Goal: Task Accomplishment & Management: Manage account settings

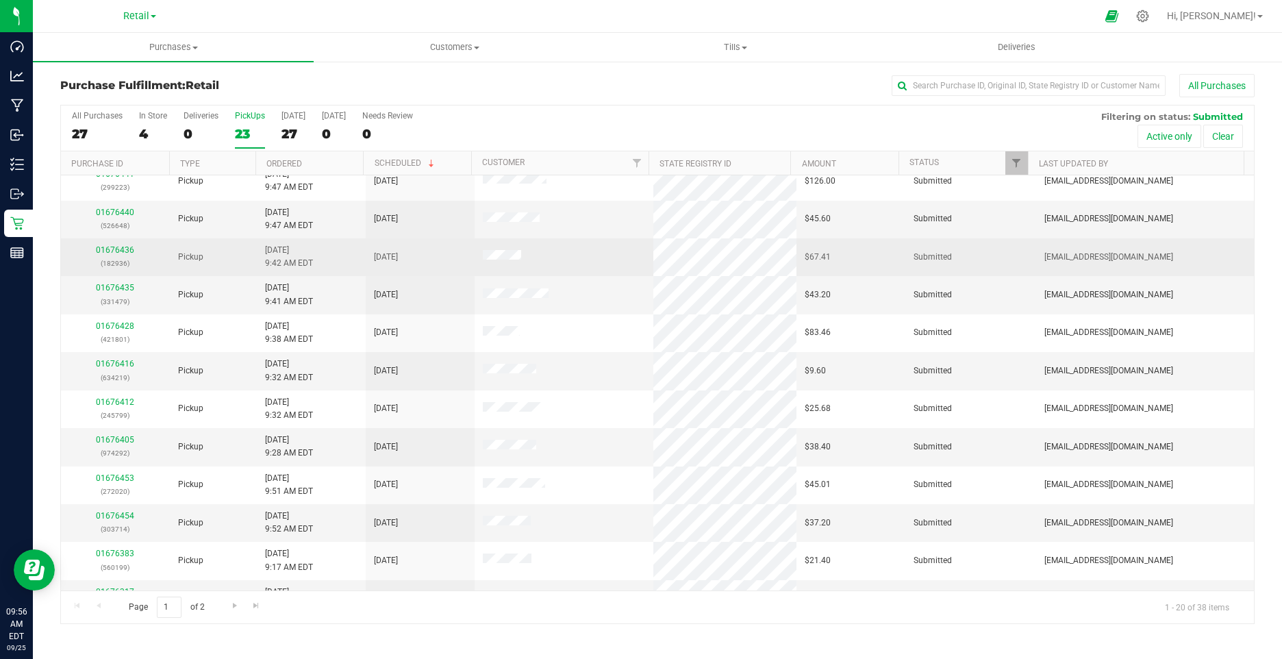
scroll to position [343, 0]
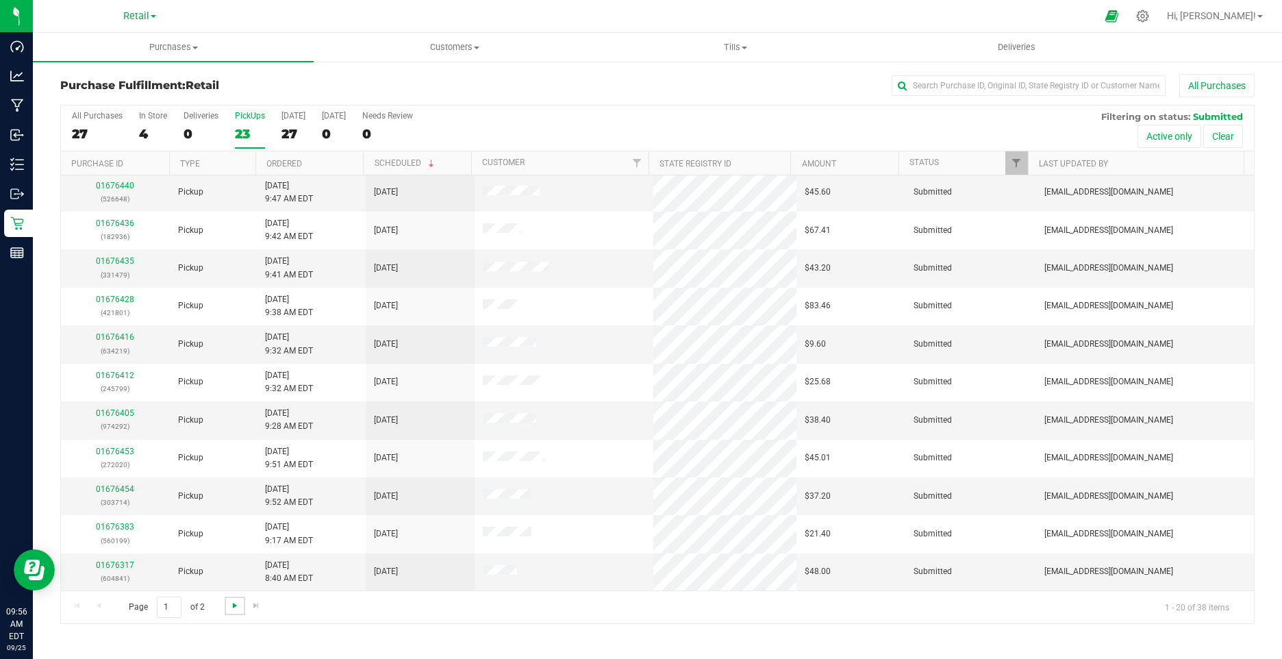
click at [230, 607] on span "Go to the next page" at bounding box center [234, 605] width 11 height 11
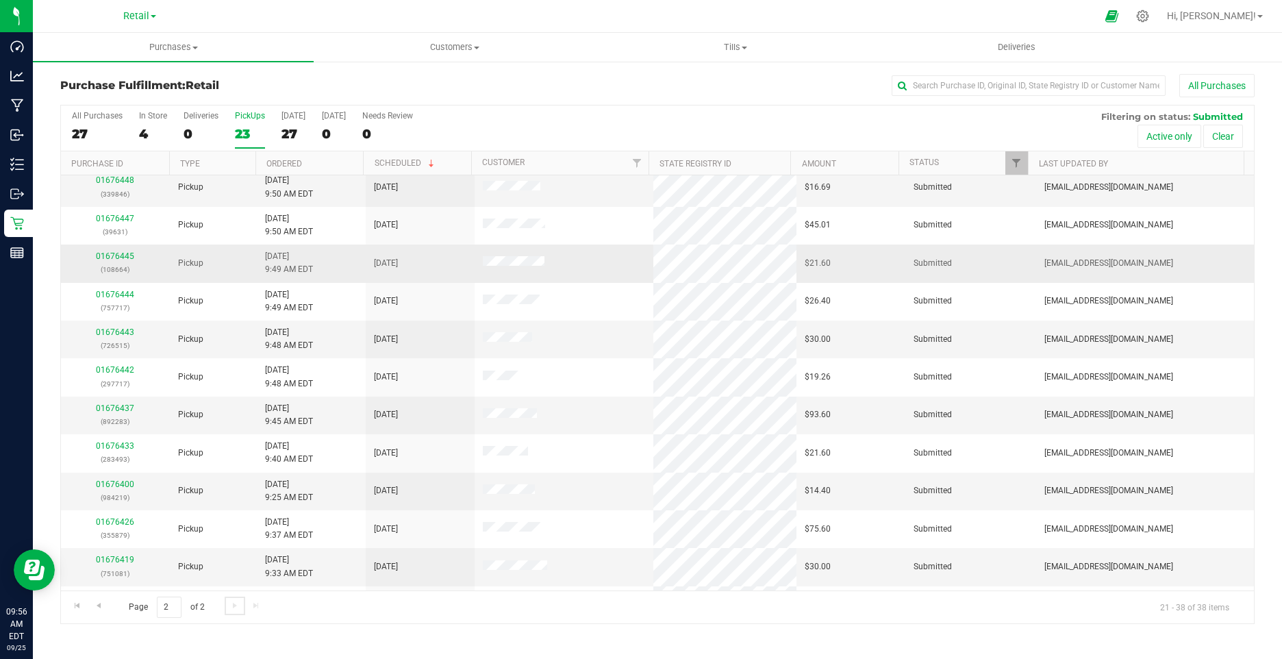
scroll to position [0, 0]
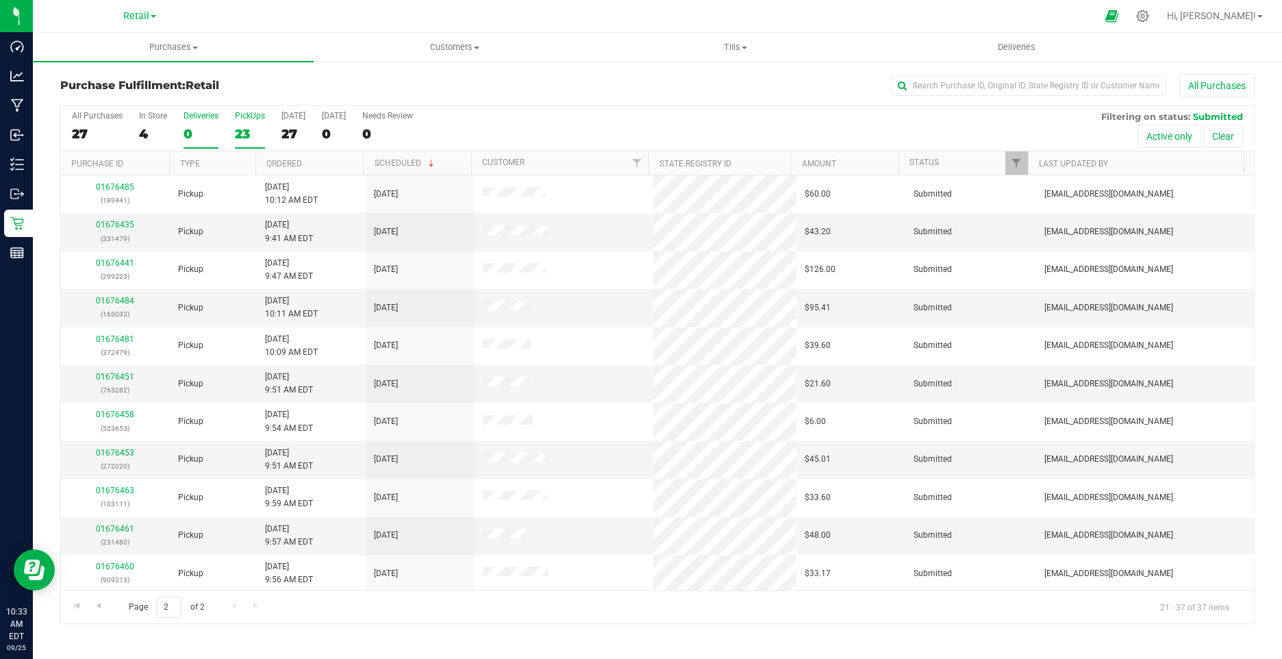
click at [198, 136] on div "0" at bounding box center [201, 134] width 35 height 16
click at [0, 0] on input "Deliveries 0" at bounding box center [0, 0] width 0 height 0
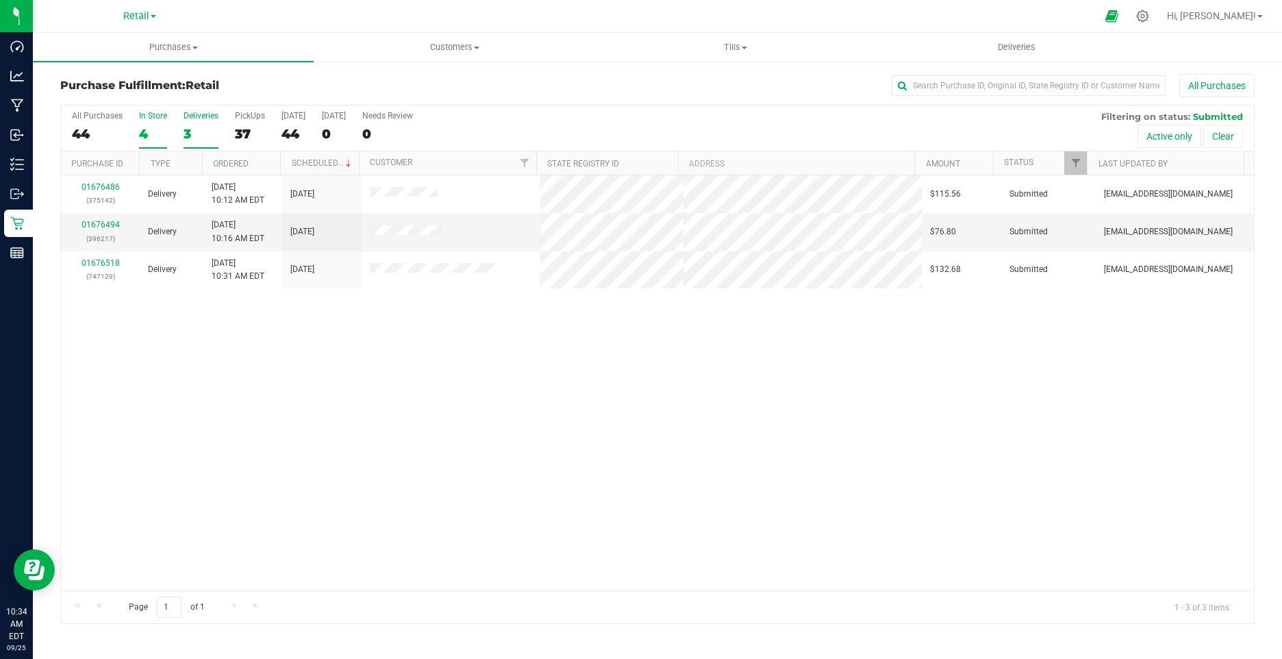
click at [151, 138] on div "4" at bounding box center [153, 134] width 28 height 16
click at [0, 0] on input "In Store 4" at bounding box center [0, 0] width 0 height 0
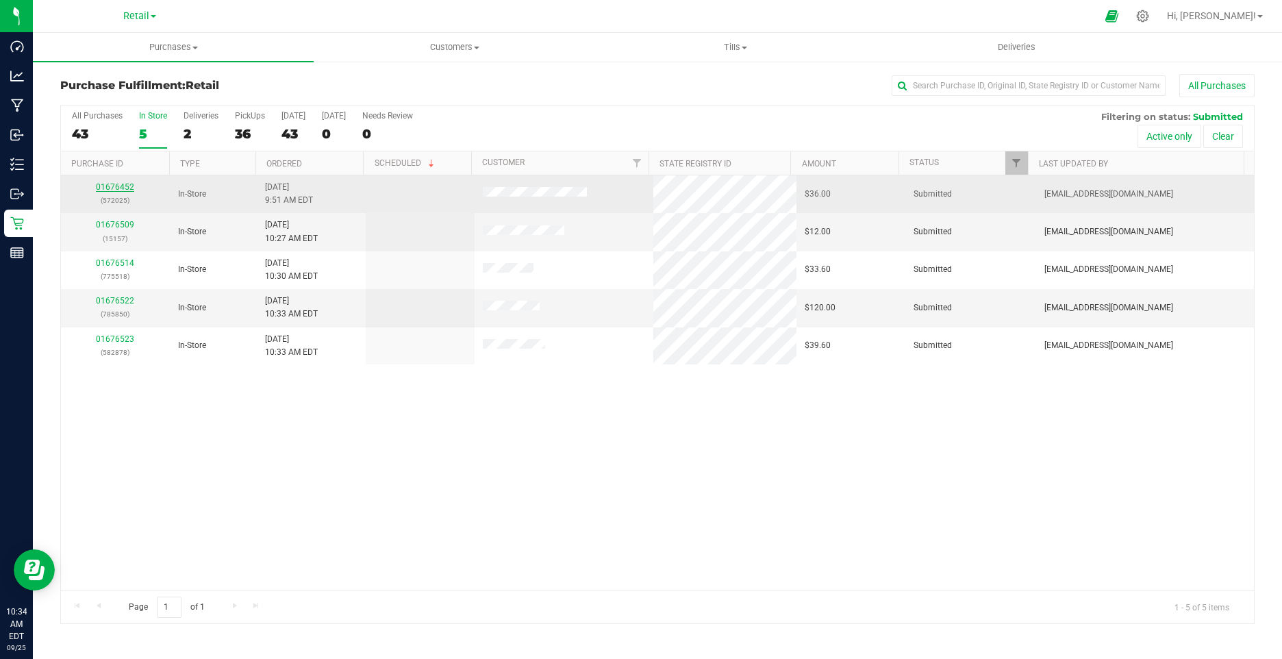
click at [114, 186] on link "01676452" at bounding box center [115, 187] width 38 height 10
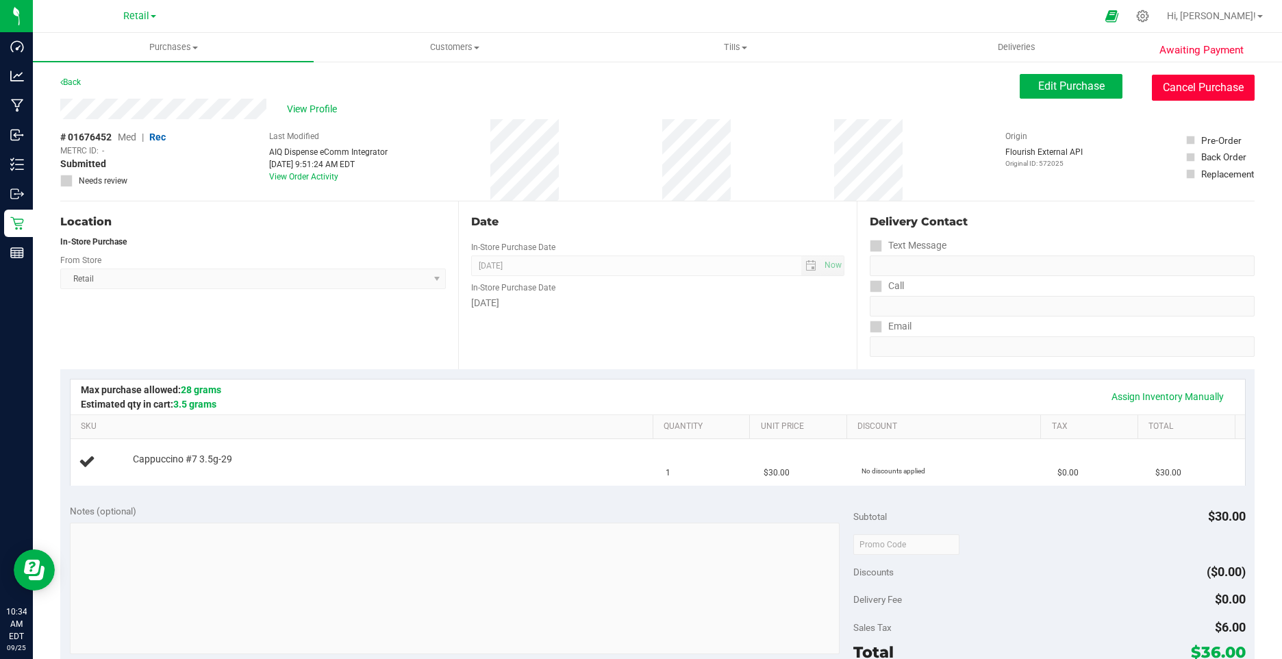
click at [1193, 94] on button "Cancel Purchase" at bounding box center [1203, 88] width 103 height 26
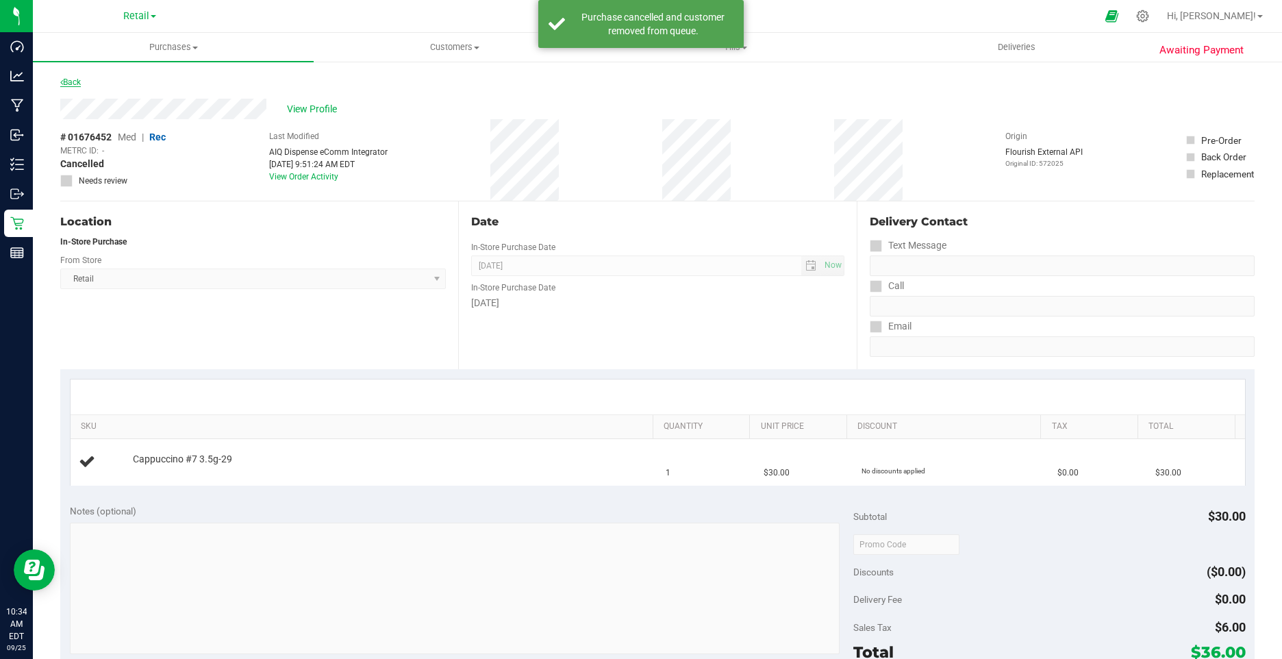
click at [81, 81] on link "Back" at bounding box center [70, 82] width 21 height 10
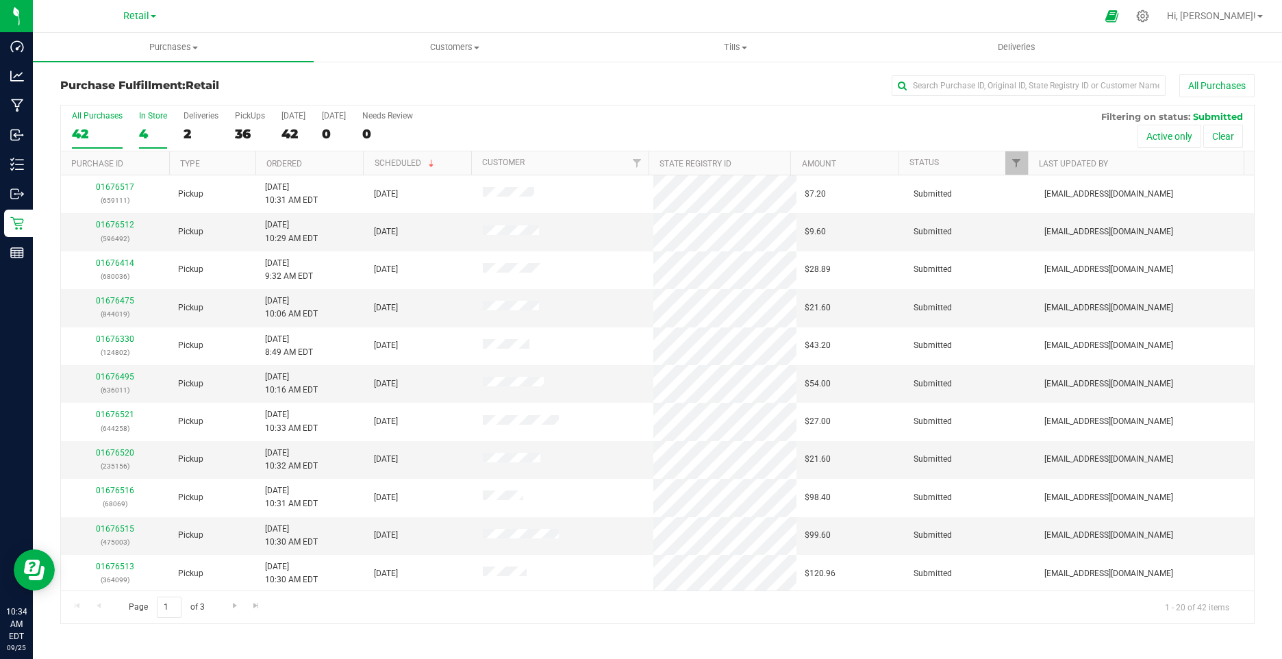
click at [151, 138] on div "4" at bounding box center [153, 134] width 28 height 16
click at [0, 0] on input "In Store 4" at bounding box center [0, 0] width 0 height 0
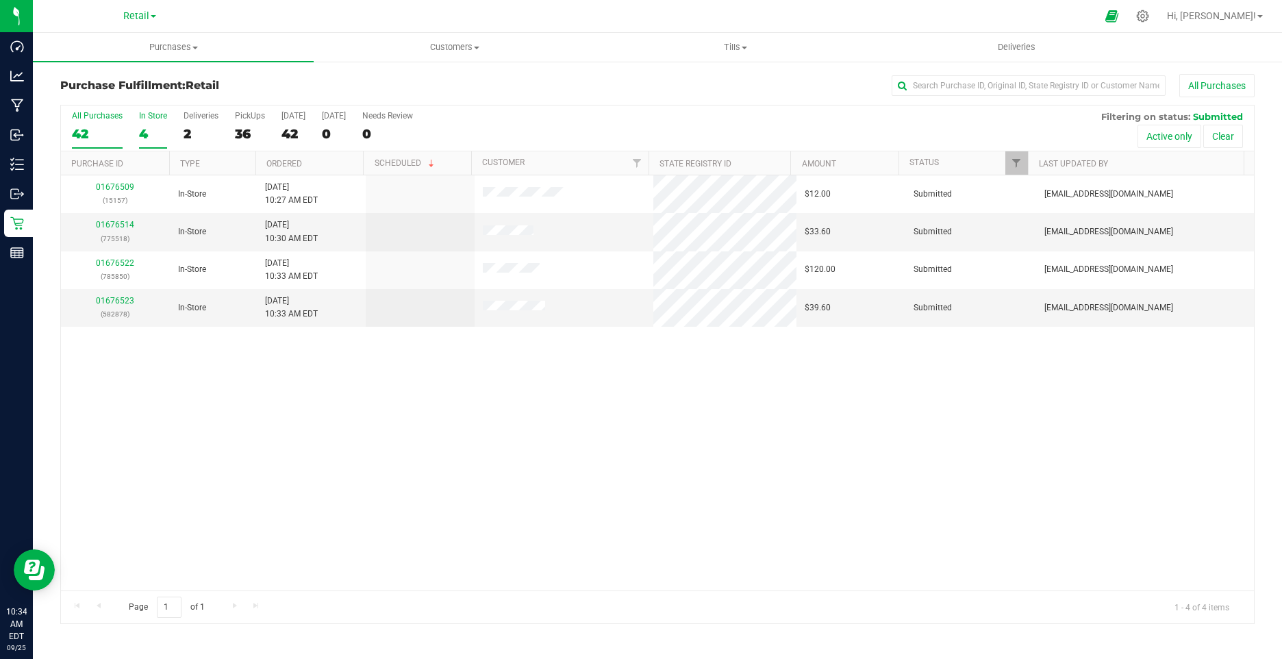
click at [80, 133] on div "42" at bounding box center [97, 134] width 51 height 16
click at [0, 0] on input "All Purchases 42" at bounding box center [0, 0] width 0 height 0
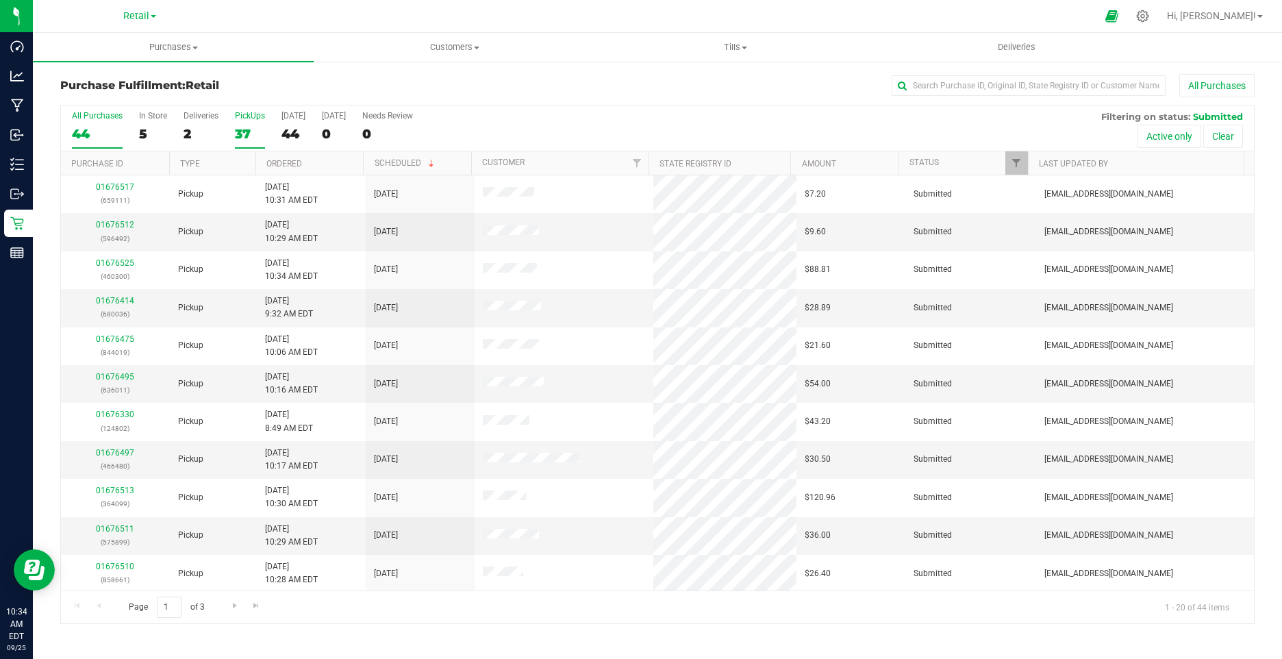
click at [242, 140] on div "37" at bounding box center [250, 134] width 30 height 16
click at [0, 0] on input "PickUps 37" at bounding box center [0, 0] width 0 height 0
